Goal: Entertainment & Leisure: Browse casually

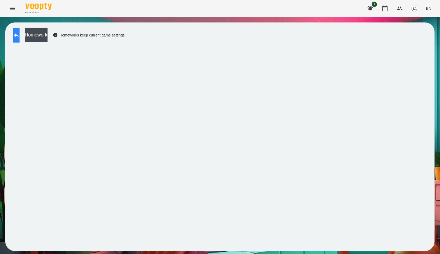
click at [16, 33] on button at bounding box center [16, 35] width 6 height 15
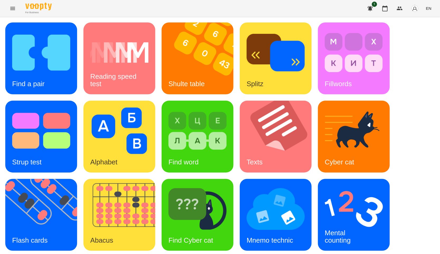
scroll to position [80, 0]
click at [27, 179] on img at bounding box center [44, 215] width 79 height 72
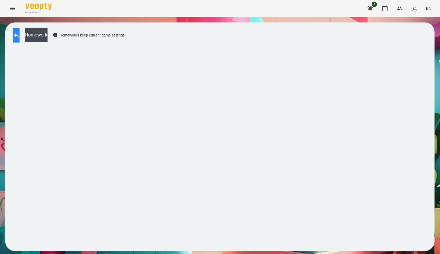
click at [16, 41] on button at bounding box center [16, 35] width 6 height 15
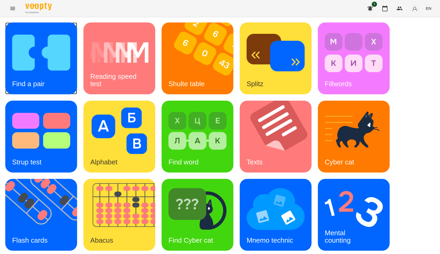
click at [50, 88] on div "Find a pair" at bounding box center [28, 83] width 46 height 21
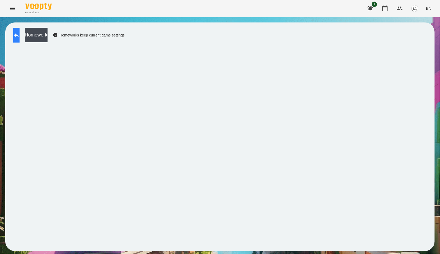
click at [20, 34] on icon at bounding box center [16, 35] width 6 height 6
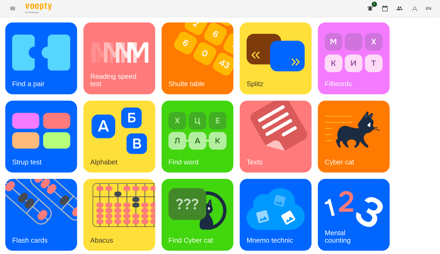
scroll to position [80, 0]
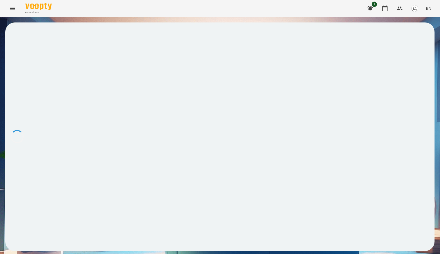
click at [217, 228] on div at bounding box center [220, 136] width 430 height 229
click at [217, 229] on div at bounding box center [220, 136] width 430 height 229
click at [208, 24] on div "Homework Homeworks keep current game settings" at bounding box center [220, 136] width 430 height 229
click at [212, 22] on div "Homework Homeworks keep current game settings" at bounding box center [220, 136] width 430 height 229
click at [16, 40] on button at bounding box center [16, 35] width 6 height 15
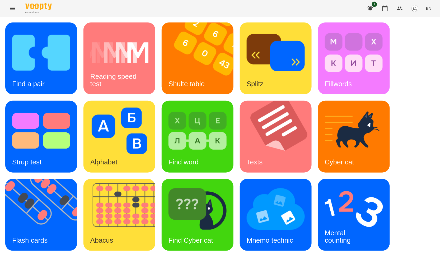
scroll to position [59, 0]
click at [349, 223] on div "Mental counting" at bounding box center [338, 237] width 40 height 28
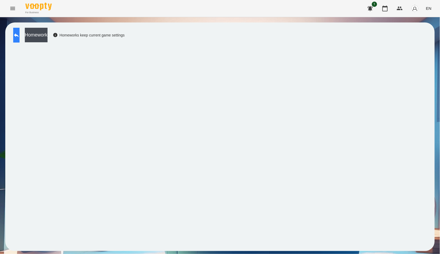
click at [20, 34] on button at bounding box center [16, 35] width 6 height 15
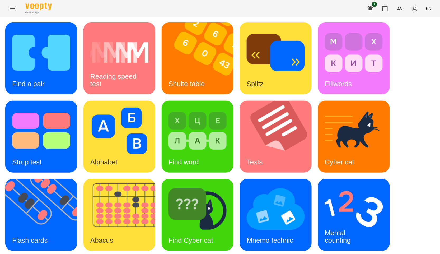
scroll to position [59, 0]
click at [188, 186] on img at bounding box center [198, 209] width 58 height 47
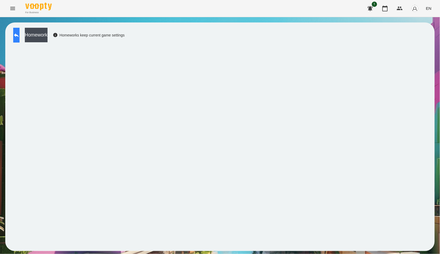
click at [20, 36] on button at bounding box center [16, 35] width 6 height 15
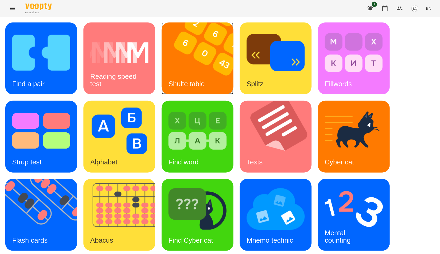
click at [192, 77] on div "Shulte table" at bounding box center [187, 83] width 50 height 21
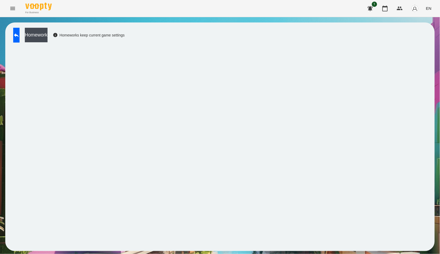
click at [440, 105] on div "Homework Homeworks keep current game settings" at bounding box center [220, 136] width 440 height 239
click at [20, 36] on icon at bounding box center [16, 35] width 6 height 6
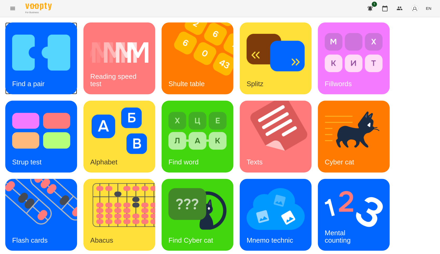
click at [28, 60] on img at bounding box center [41, 52] width 58 height 47
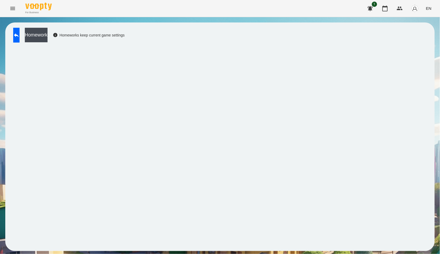
click at [10, 91] on div "Homework Homeworks keep current game settings" at bounding box center [220, 136] width 430 height 229
click at [18, 33] on button at bounding box center [16, 35] width 6 height 15
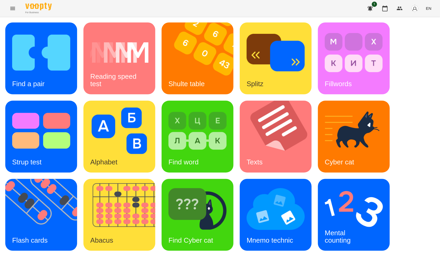
scroll to position [29, 0]
click at [228, 191] on div "Find Cyber cat" at bounding box center [198, 215] width 72 height 72
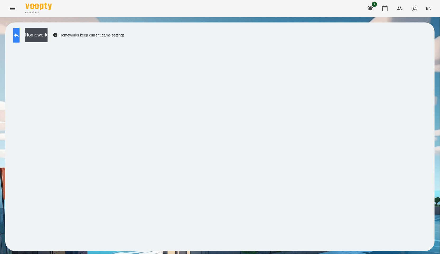
click at [15, 36] on button at bounding box center [16, 35] width 6 height 15
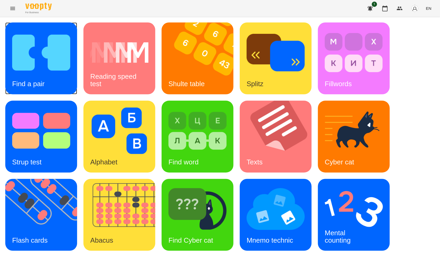
click at [17, 36] on img at bounding box center [41, 52] width 58 height 47
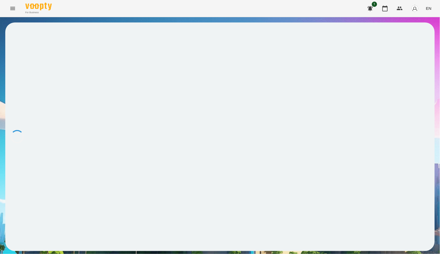
click at [17, 36] on div at bounding box center [220, 136] width 430 height 229
drag, startPoint x: 17, startPoint y: 36, endPoint x: 122, endPoint y: 88, distance: 116.4
click at [20, 33] on icon at bounding box center [16, 35] width 6 height 6
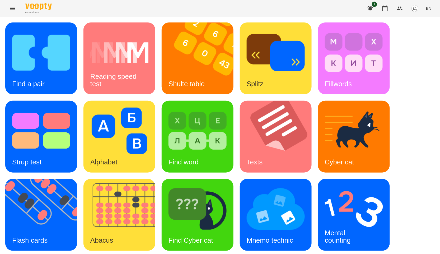
scroll to position [80, 0]
click at [214, 232] on div "Find a pair Reading speed test Shulte table Splitz Fillwords Strup test Alphabe…" at bounding box center [220, 175] width 430 height 307
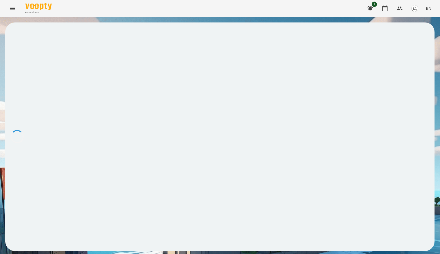
click at [103, 229] on div at bounding box center [220, 136] width 430 height 229
click at [20, 39] on button at bounding box center [16, 35] width 6 height 15
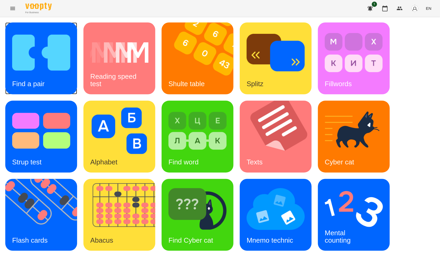
click at [15, 38] on img at bounding box center [41, 52] width 58 height 47
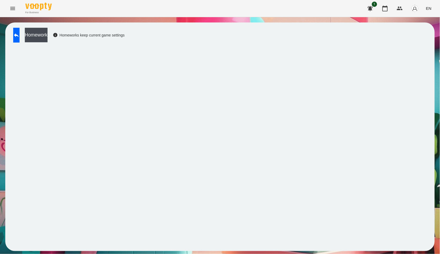
click at [0, 244] on div "Homework Homeworks keep current game settings" at bounding box center [220, 136] width 440 height 239
click at [382, 10] on button "button" at bounding box center [385, 8] width 13 height 13
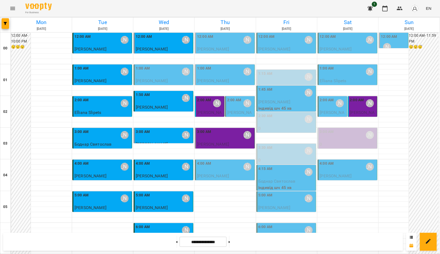
scroll to position [299, 0]
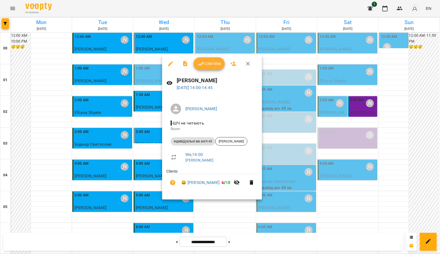
click at [346, 137] on div at bounding box center [220, 127] width 440 height 254
